Goal: Obtain resource: Download file/media

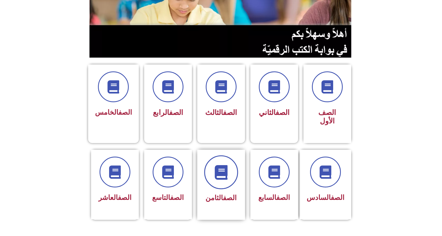
scroll to position [80, 0]
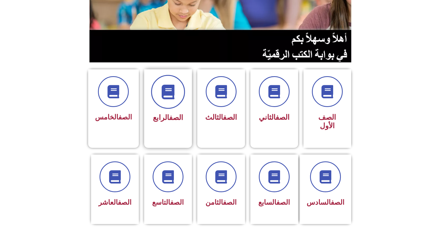
click at [171, 96] on icon at bounding box center [168, 92] width 15 height 15
click at [169, 116] on link "الصف" at bounding box center [176, 117] width 14 height 9
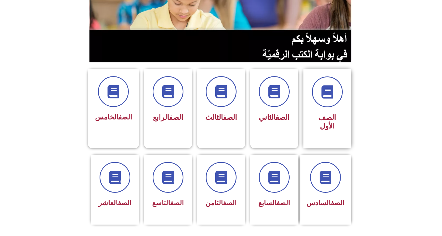
click at [323, 108] on div "الصف الأول" at bounding box center [327, 105] width 33 height 57
click at [327, 107] on span at bounding box center [328, 92] width 34 height 34
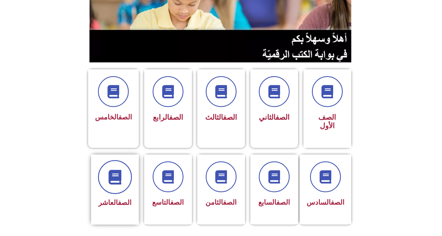
click at [114, 170] on icon at bounding box center [115, 177] width 15 height 15
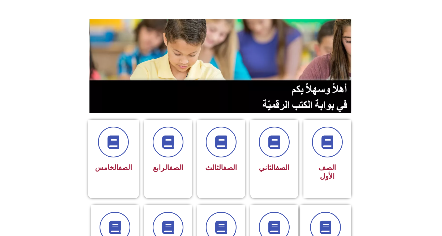
scroll to position [27, 0]
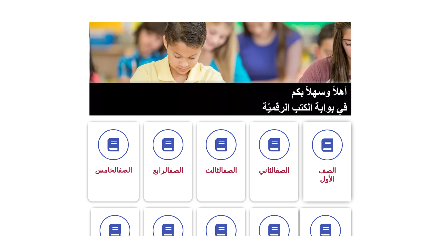
click at [326, 174] on span "الصف الأول" at bounding box center [328, 175] width 18 height 17
click at [324, 151] on icon at bounding box center [327, 145] width 15 height 15
drag, startPoint x: 324, startPoint y: 151, endPoint x: 218, endPoint y: 155, distance: 106.4
click at [218, 155] on span at bounding box center [221, 145] width 34 height 34
click at [218, 158] on span at bounding box center [221, 145] width 34 height 34
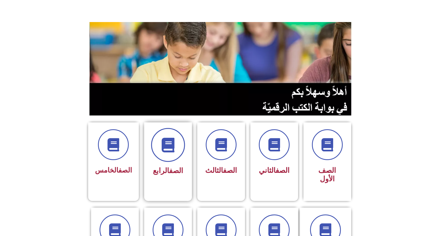
click at [165, 160] on span at bounding box center [168, 145] width 34 height 34
click at [113, 162] on div "الصف الخامس" at bounding box center [113, 154] width 37 height 48
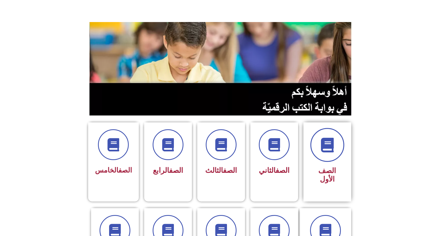
click at [330, 149] on icon at bounding box center [327, 145] width 15 height 15
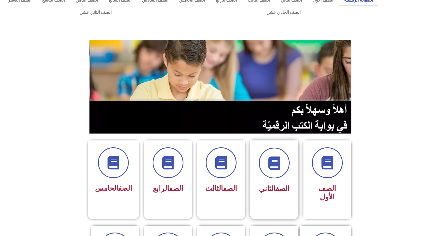
scroll to position [0, 0]
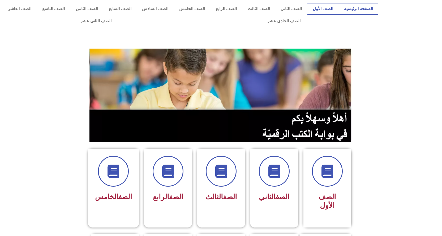
click at [323, 8] on link "الصف الأول" at bounding box center [323, 9] width 31 height 12
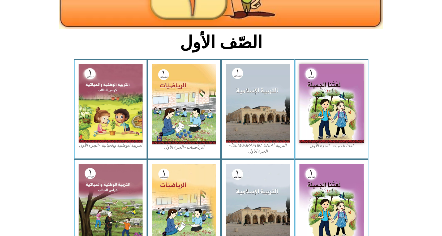
scroll to position [106, 0]
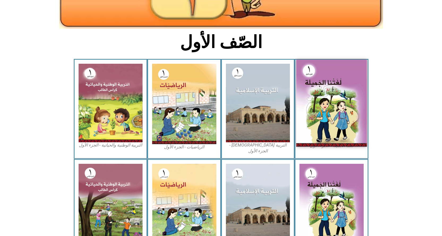
click at [310, 105] on img at bounding box center [332, 103] width 71 height 87
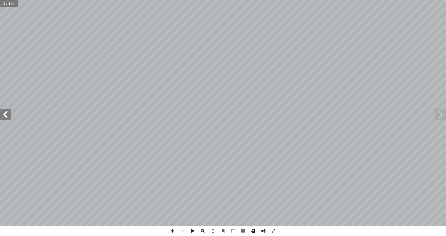
click at [253, 232] on span at bounding box center [253, 231] width 10 height 10
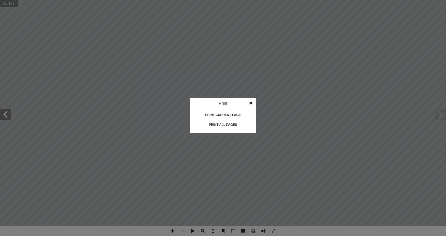
click at [220, 126] on div "Print all pages" at bounding box center [223, 125] width 53 height 9
